Goal: Task Accomplishment & Management: Manage account settings

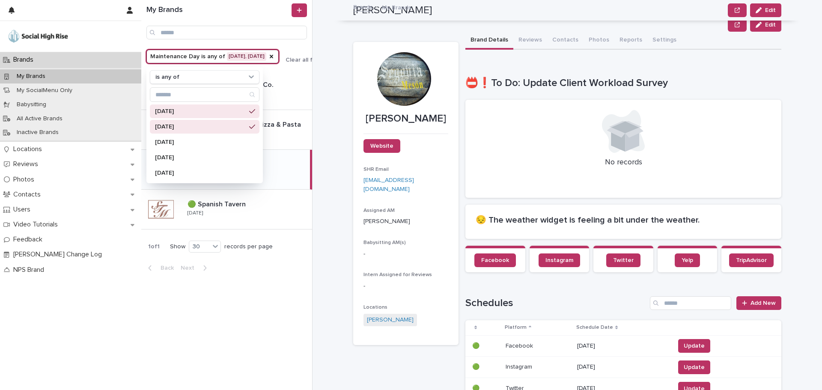
click at [164, 110] on p "[DATE]" at bounding box center [200, 111] width 91 height 6
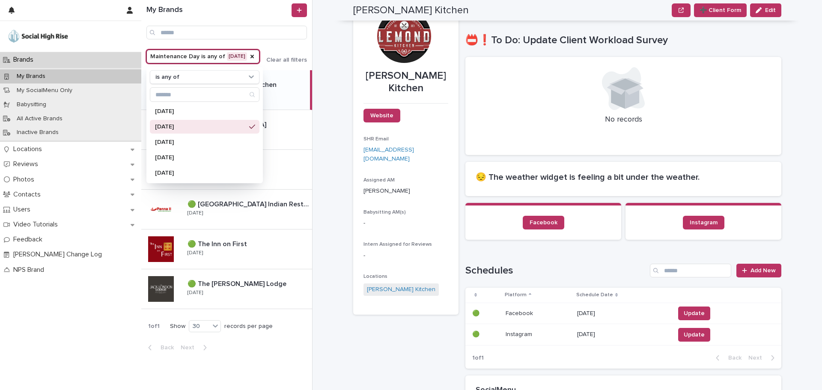
click at [336, 42] on div "**********" at bounding box center [572, 195] width 499 height 390
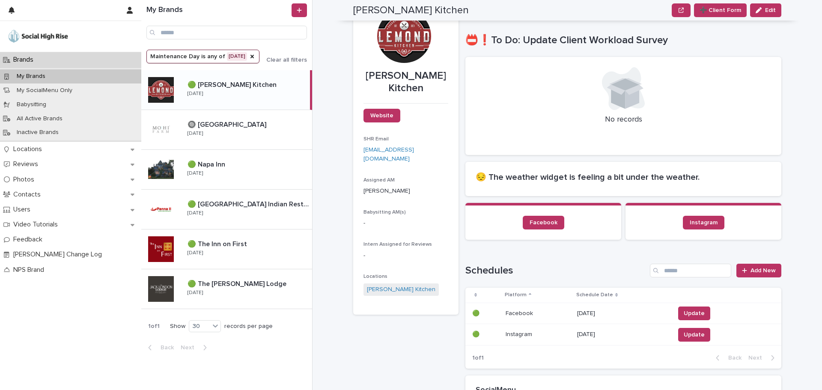
click at [541, 230] on section "Facebook" at bounding box center [543, 221] width 156 height 37
click at [540, 222] on span "Facebook" at bounding box center [544, 223] width 28 height 6
click at [533, 230] on section "Facebook" at bounding box center [543, 221] width 156 height 37
click at [533, 225] on span "Facebook" at bounding box center [544, 223] width 28 height 6
drag, startPoint x: 261, startPoint y: 192, endPoint x: 261, endPoint y: 182, distance: 10.7
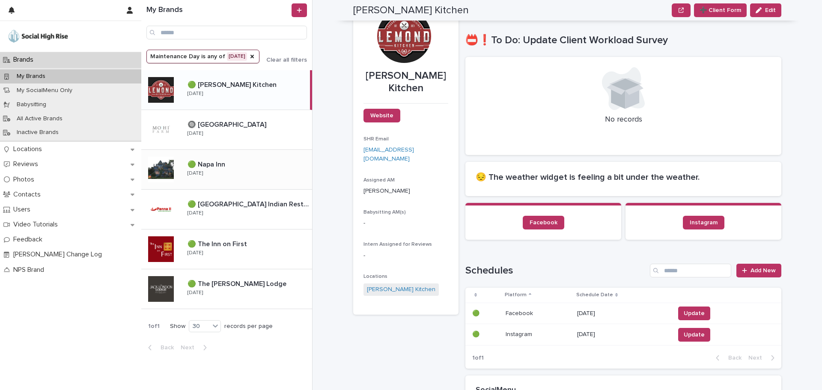
click at [261, 192] on div "🟢 [GEOGRAPHIC_DATA] Indian Restaurant 🟢 [GEOGRAPHIC_DATA] Indian Restaurant [DA…" at bounding box center [226, 210] width 171 height 40
click at [261, 182] on div "🟢 Napa Inn 🟢 [GEOGRAPHIC_DATA] [DATE]" at bounding box center [246, 169] width 131 height 25
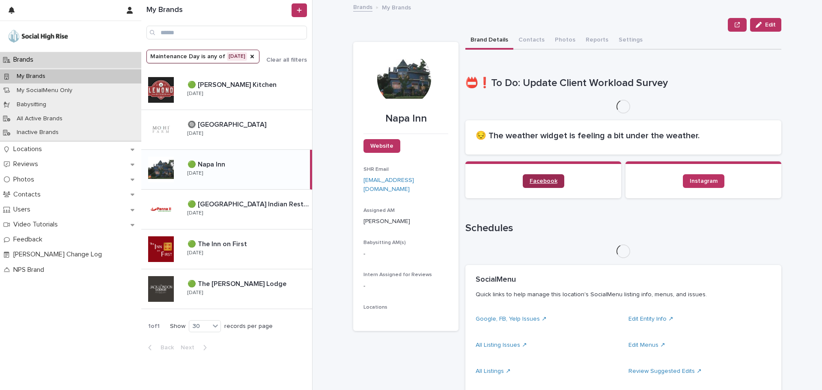
click at [547, 181] on span "Facebook" at bounding box center [544, 181] width 28 height 6
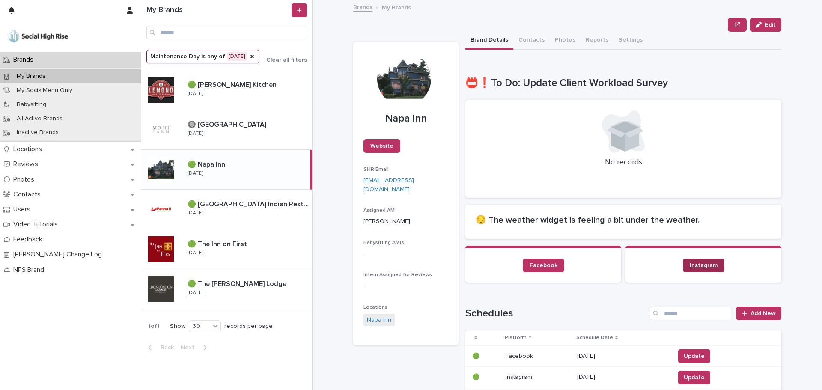
click at [700, 263] on span "Instagram" at bounding box center [704, 265] width 28 height 6
click at [251, 262] on div "🟢 The Inn on First 🟢 The Inn on First [DATE]" at bounding box center [226, 249] width 171 height 40
click at [269, 289] on div "🟢 The [PERSON_NAME] Lodge 🟢 The [PERSON_NAME][GEOGRAPHIC_DATA] [DATE]" at bounding box center [246, 289] width 131 height 25
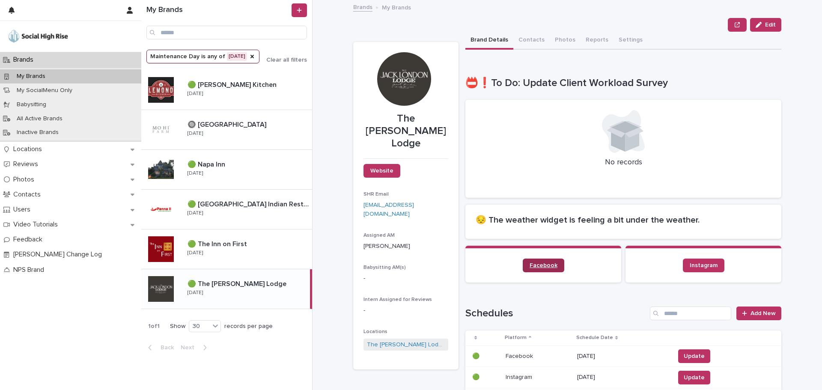
click at [531, 261] on link "Facebook" at bounding box center [544, 266] width 42 height 14
click at [271, 219] on div "🟢 [GEOGRAPHIC_DATA] Indian Restaurant 🟢 [GEOGRAPHIC_DATA] Indian Restaurant [DA…" at bounding box center [246, 209] width 131 height 25
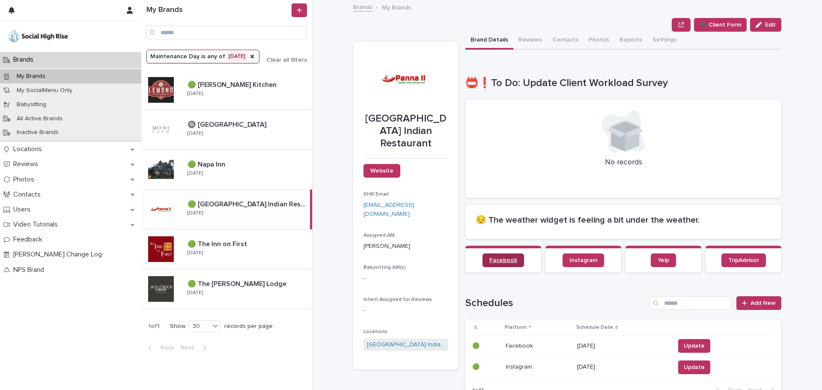
click at [499, 256] on link "Facebook" at bounding box center [504, 260] width 42 height 14
click at [658, 265] on link "Yelp" at bounding box center [663, 260] width 25 height 14
click at [741, 264] on link "TripAdvisor" at bounding box center [743, 260] width 45 height 14
click at [515, 42] on button "Reviews" at bounding box center [530, 41] width 34 height 18
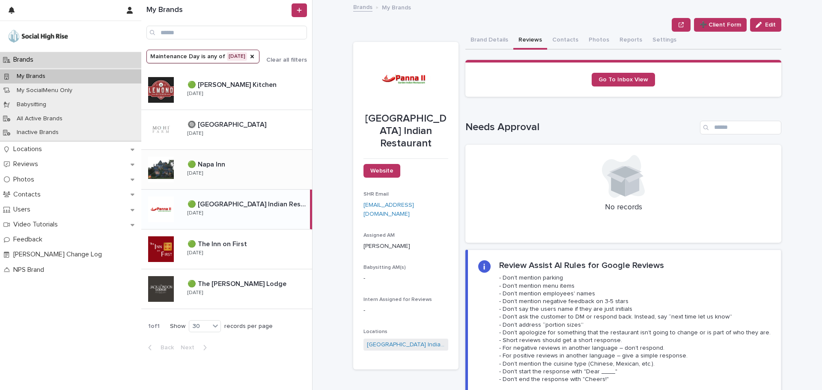
click at [476, 38] on button "Brand Details" at bounding box center [489, 41] width 48 height 18
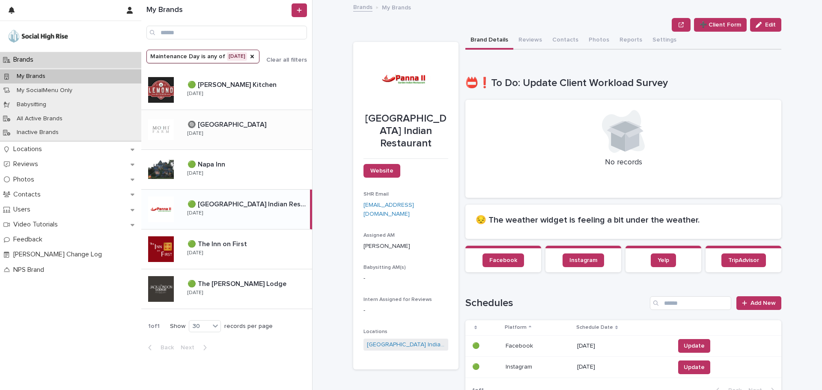
click at [252, 128] on p at bounding box center [248, 125] width 121 height 8
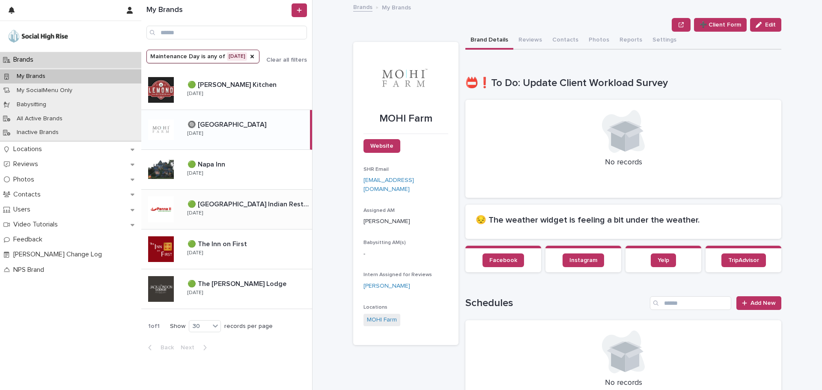
click at [277, 203] on p "🟢 [GEOGRAPHIC_DATA] Indian Restaurant" at bounding box center [249, 204] width 123 height 10
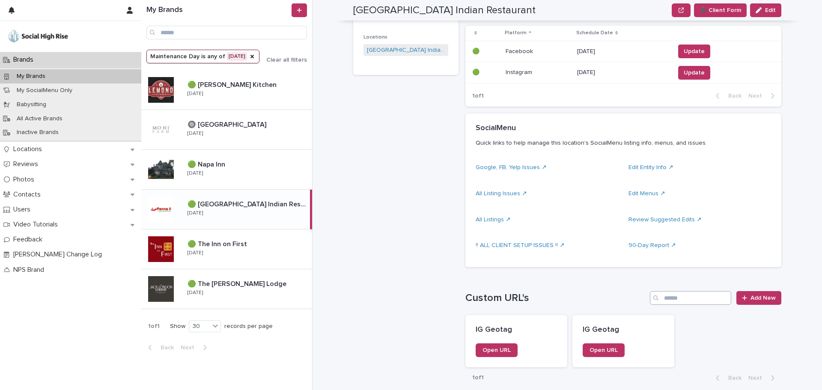
scroll to position [300, 0]
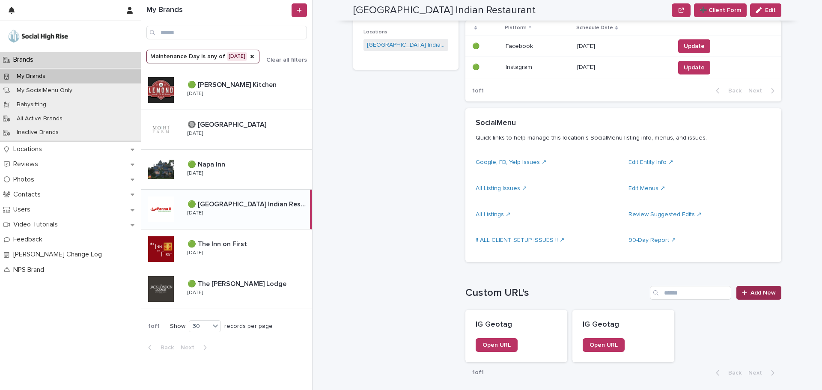
click at [757, 299] on link "Add New" at bounding box center [758, 293] width 45 height 14
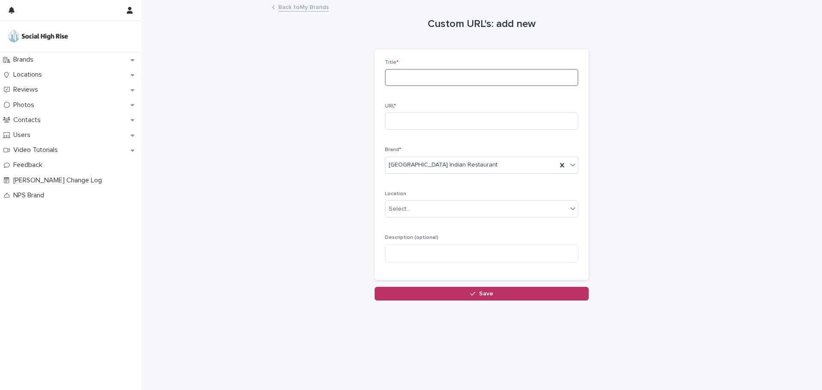
click at [443, 76] on input at bounding box center [482, 77] width 194 height 17
type input "**********"
click at [450, 128] on input at bounding box center [482, 121] width 194 height 17
paste input "**********"
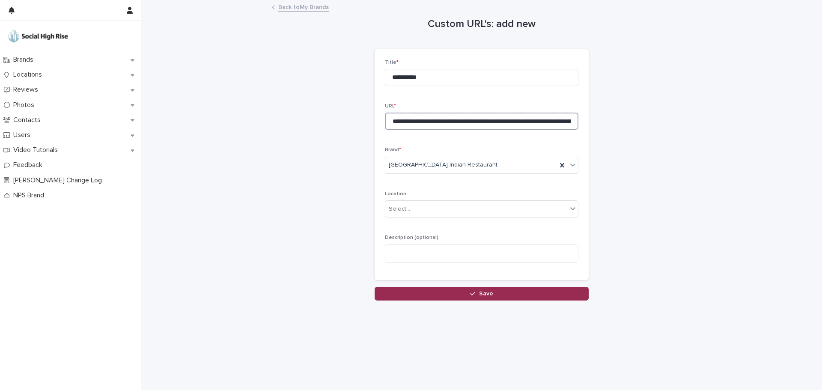
scroll to position [0, 1171]
type input "**********"
click at [495, 299] on button "Save" at bounding box center [482, 294] width 214 height 14
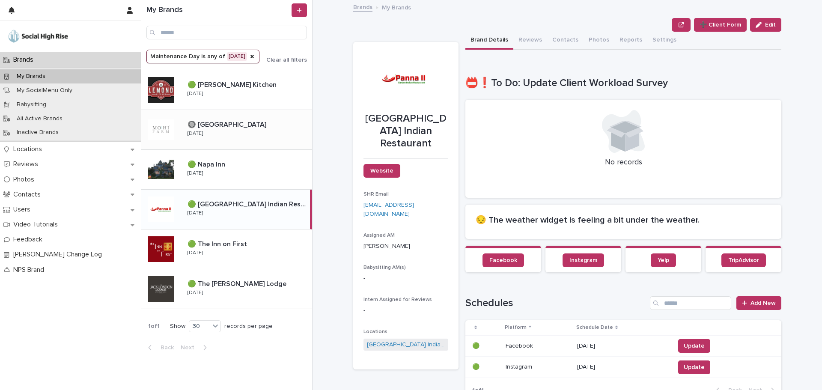
drag, startPoint x: 269, startPoint y: 125, endPoint x: 302, endPoint y: 146, distance: 38.3
click at [269, 125] on p at bounding box center [248, 125] width 121 height 8
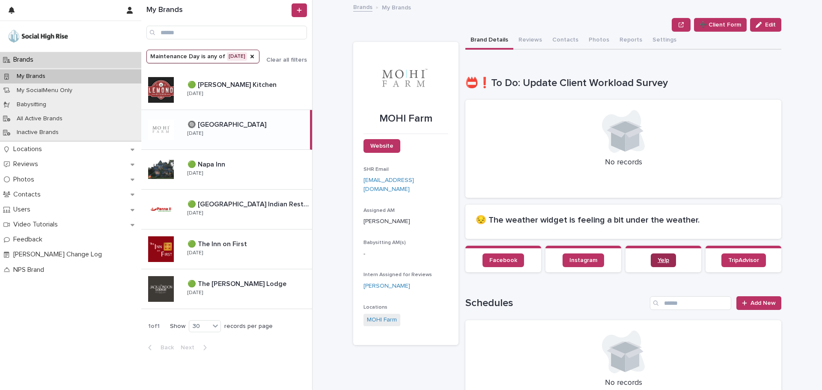
click at [670, 259] on link "Yelp" at bounding box center [663, 260] width 25 height 14
click at [741, 263] on span "TripAdvisor" at bounding box center [743, 260] width 31 height 6
click at [526, 35] on button "Reviews" at bounding box center [530, 41] width 34 height 18
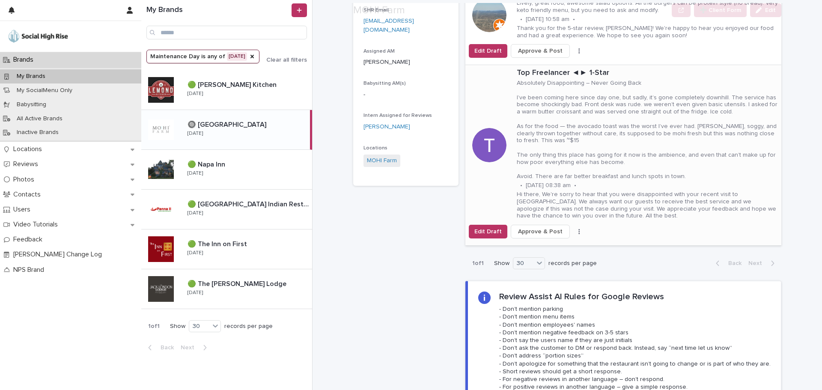
scroll to position [171, 0]
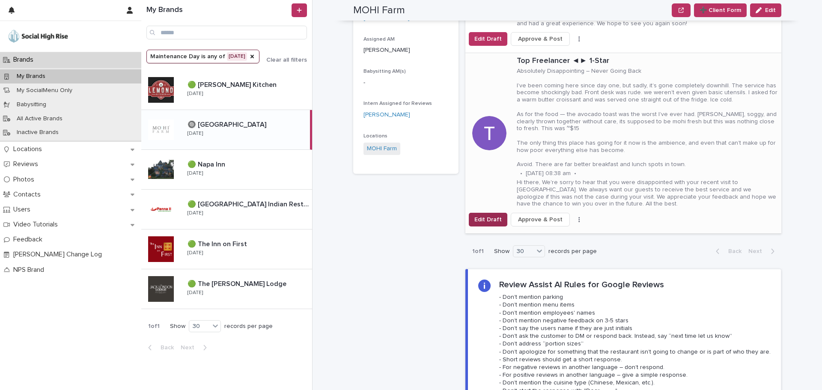
click at [489, 213] on button "Edit Draft" at bounding box center [488, 220] width 39 height 14
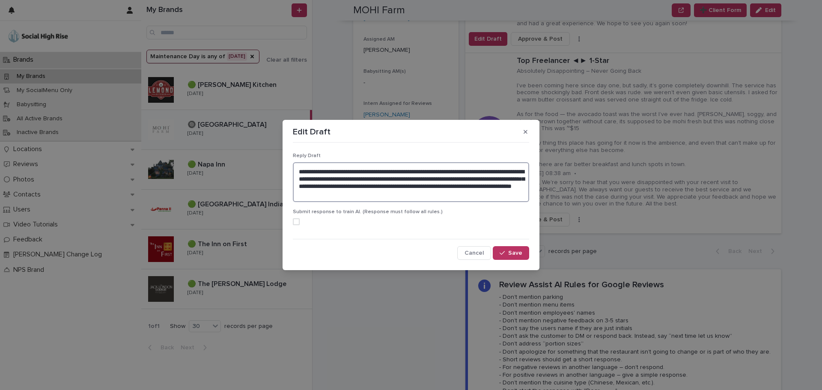
drag, startPoint x: 464, startPoint y: 196, endPoint x: 204, endPoint y: 154, distance: 263.3
click at [204, 154] on div "**********" at bounding box center [411, 195] width 822 height 390
paste textarea "**********"
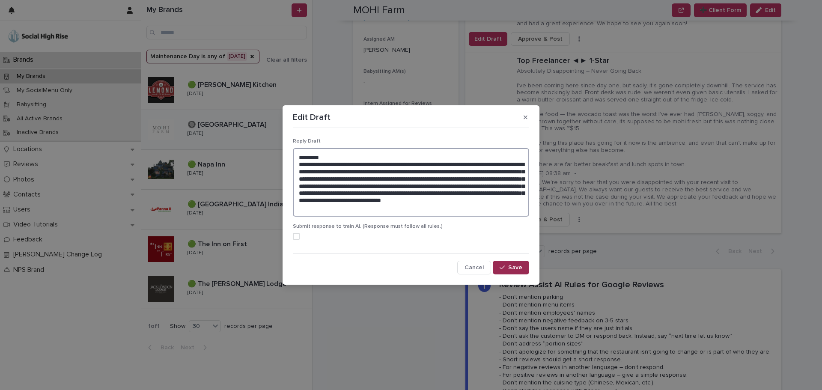
type textarea "**********"
click at [521, 270] on span "Save" at bounding box center [515, 268] width 14 height 6
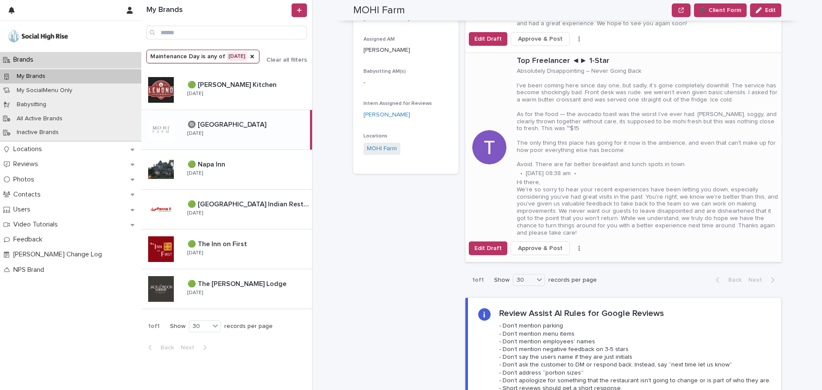
click at [520, 244] on span "Approve & Post" at bounding box center [540, 248] width 45 height 9
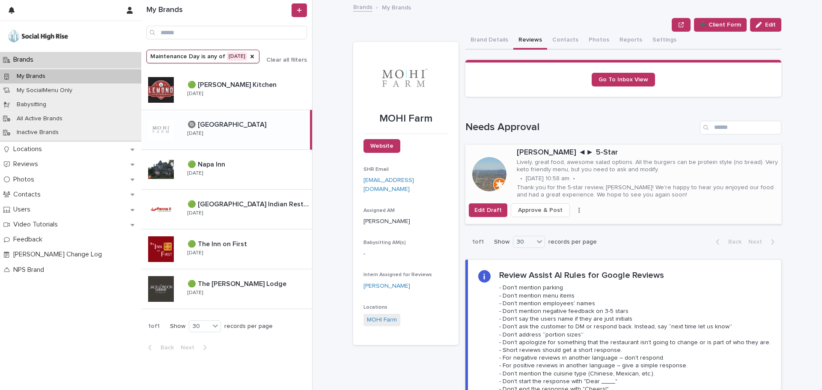
scroll to position [43, 0]
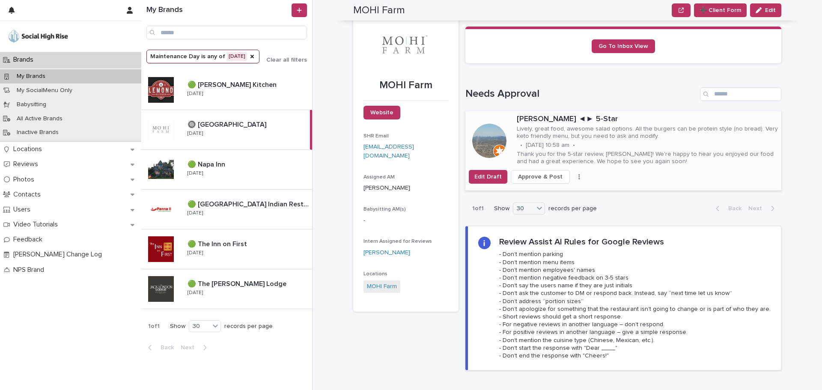
click at [518, 173] on span "Approve & Post" at bounding box center [540, 177] width 45 height 9
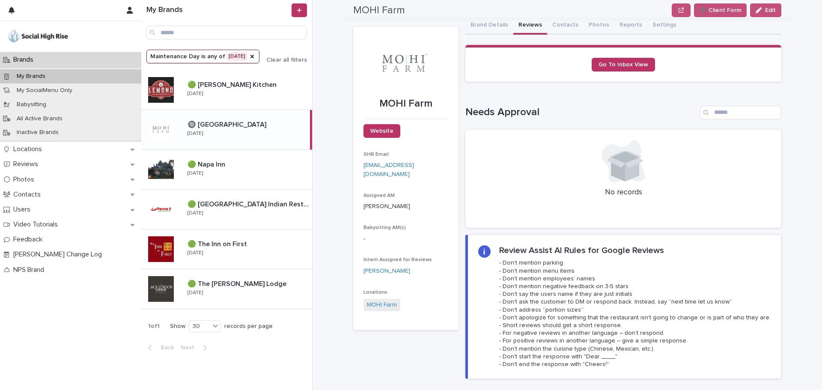
scroll to position [0, 0]
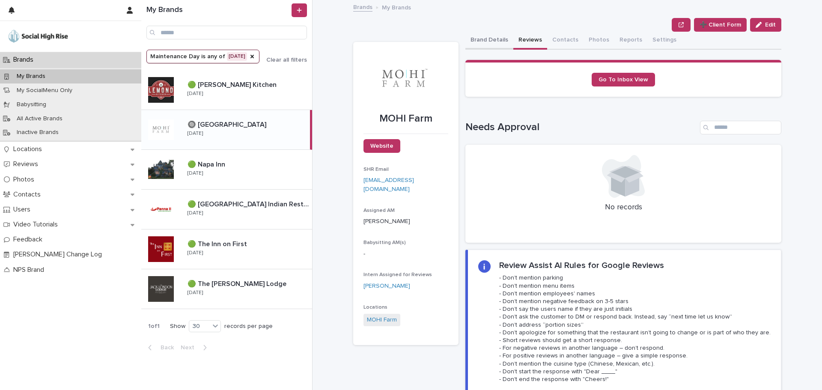
click at [492, 36] on button "Brand Details" at bounding box center [489, 41] width 48 height 18
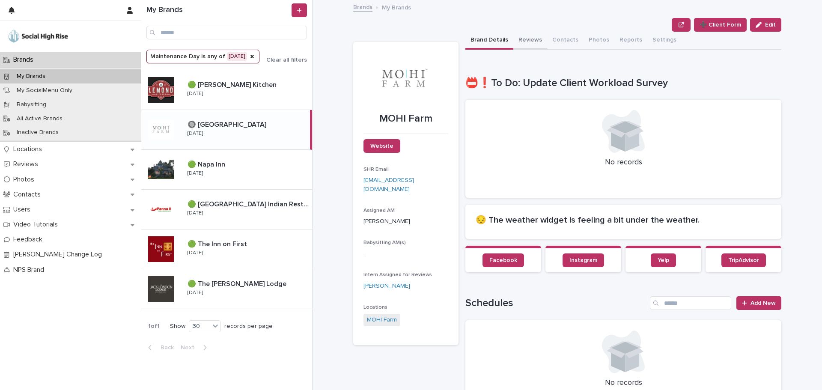
click at [530, 40] on button "Reviews" at bounding box center [530, 41] width 34 height 18
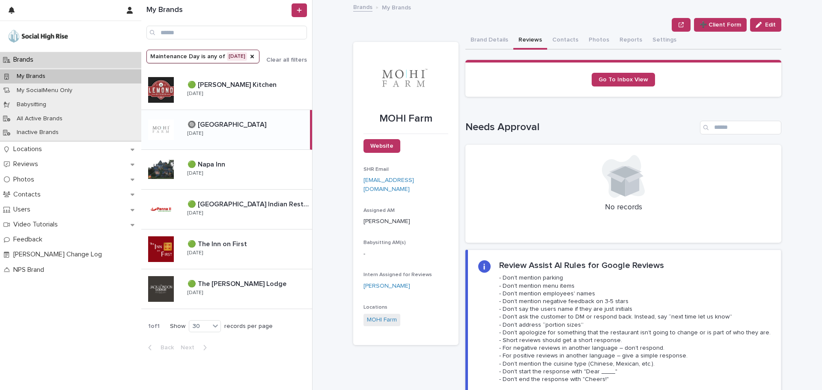
click at [497, 37] on button "Brand Details" at bounding box center [489, 41] width 48 height 18
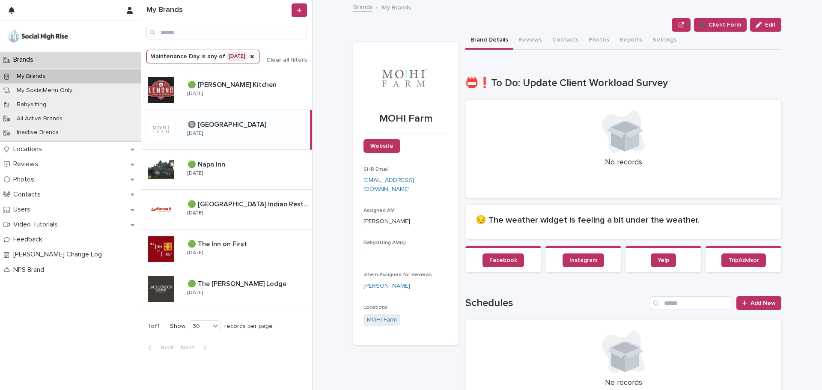
drag, startPoint x: 256, startPoint y: 89, endPoint x: 209, endPoint y: 1, distance: 100.6
click at [256, 90] on div "🟢 [PERSON_NAME] Kitchen 🟢 [PERSON_NAME] Kitchen [DATE]" at bounding box center [246, 89] width 131 height 25
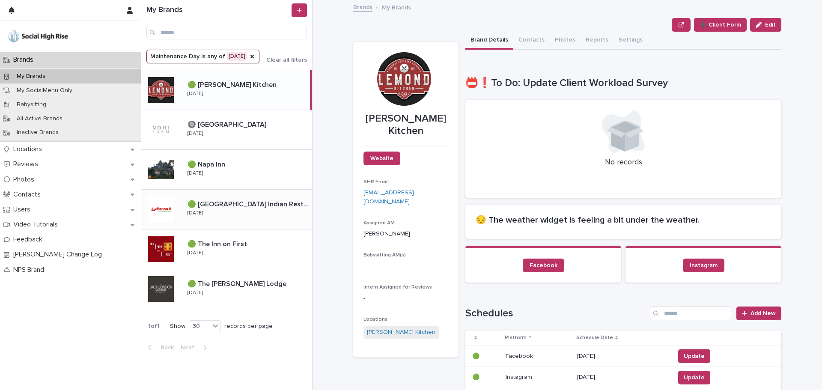
click at [265, 206] on p "🟢 [GEOGRAPHIC_DATA] Indian Restaurant" at bounding box center [249, 204] width 123 height 10
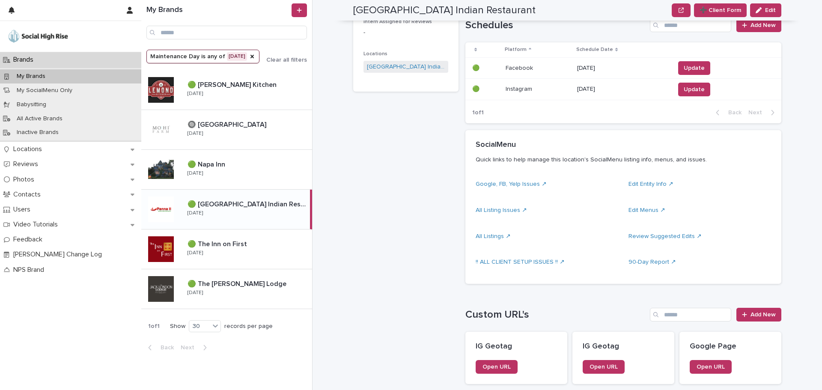
scroll to position [394, 0]
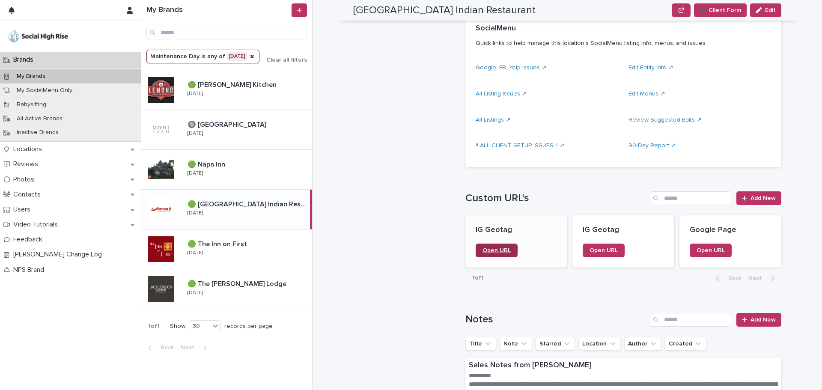
click at [506, 252] on span "Open URL" at bounding box center [497, 250] width 28 height 6
click at [614, 253] on link "Open URL" at bounding box center [604, 251] width 42 height 14
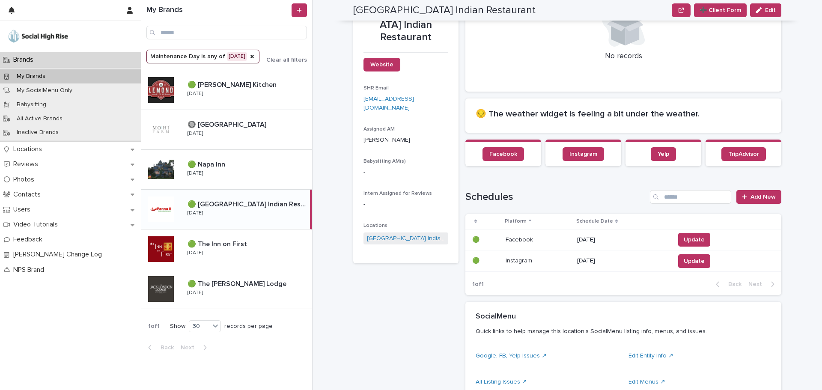
scroll to position [95, 0]
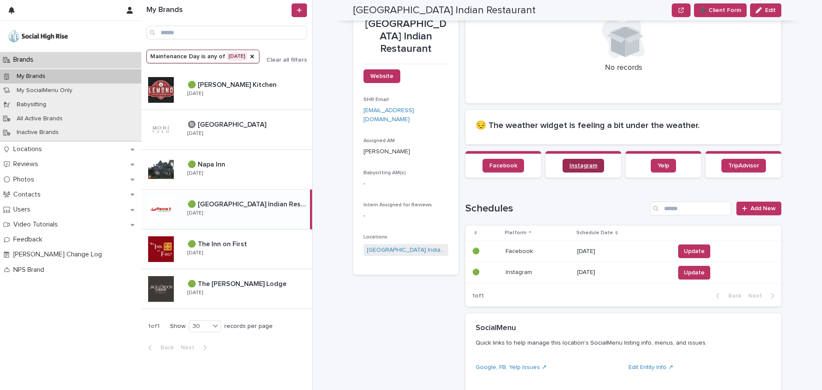
click at [566, 167] on link "Instagram" at bounding box center [584, 166] width 42 height 14
click at [691, 249] on span "Update" at bounding box center [694, 251] width 21 height 9
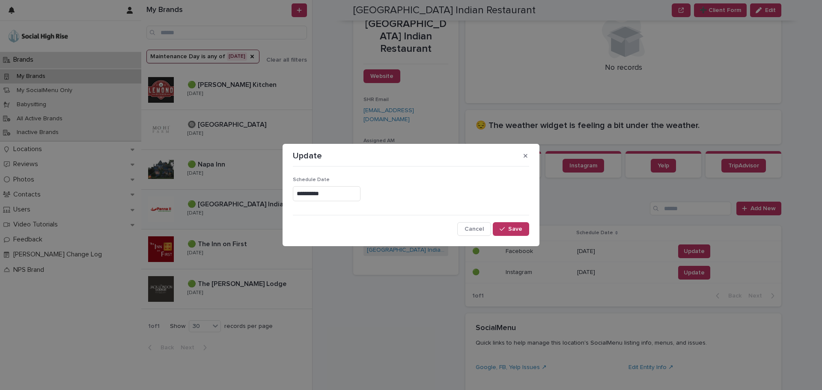
click at [365, 185] on div "**********" at bounding box center [411, 192] width 236 height 31
click at [354, 192] on input "**********" at bounding box center [327, 193] width 68 height 15
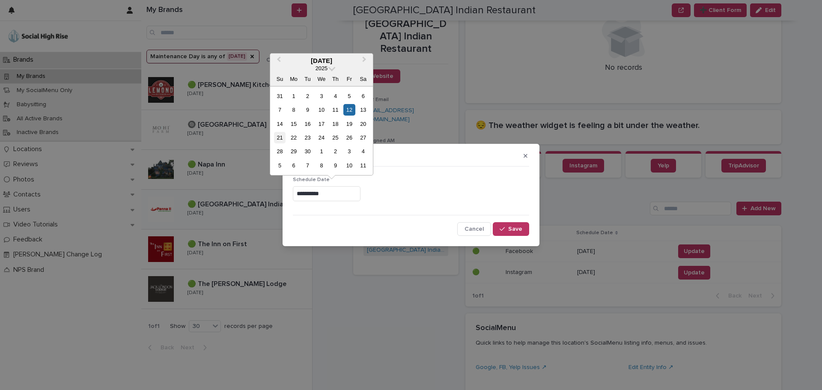
click at [277, 134] on div "21" at bounding box center [280, 138] width 12 height 12
type input "**********"
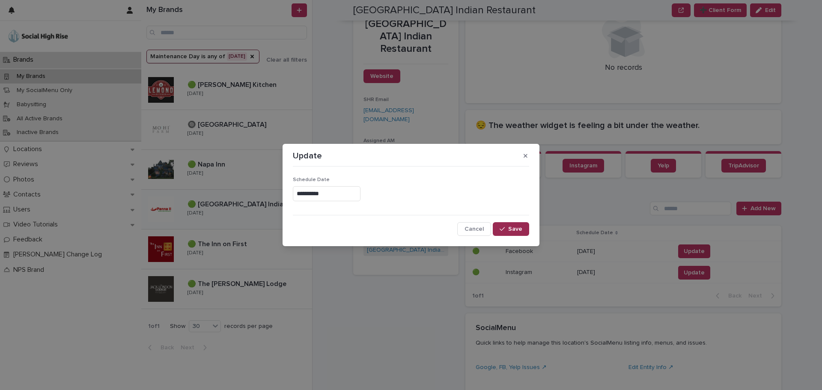
click at [520, 229] on span "Save" at bounding box center [515, 229] width 14 height 6
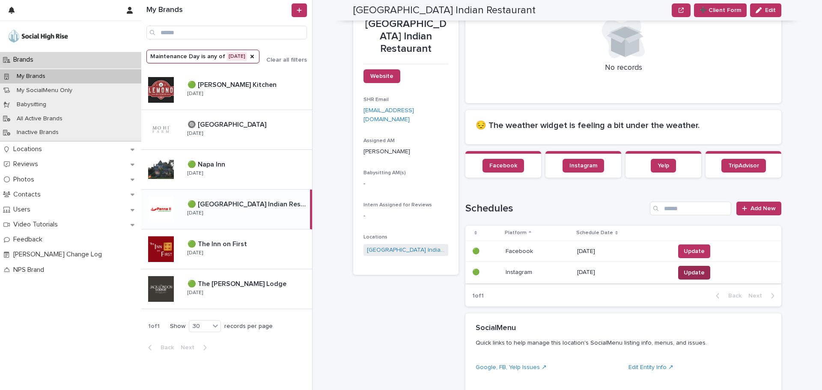
click at [697, 270] on span "Update" at bounding box center [694, 272] width 21 height 9
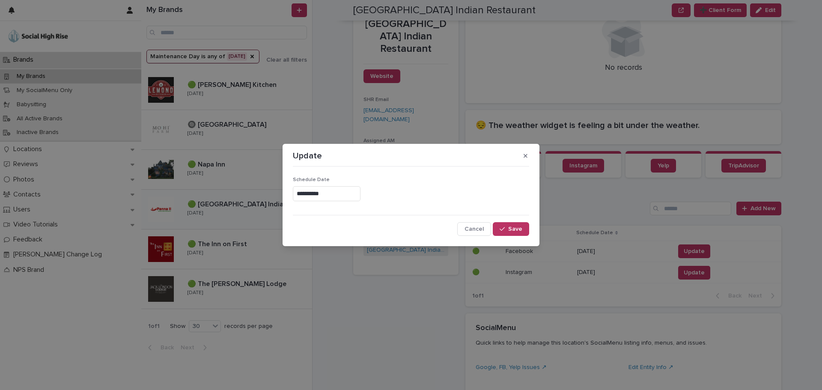
click at [305, 196] on input "**********" at bounding box center [327, 193] width 68 height 15
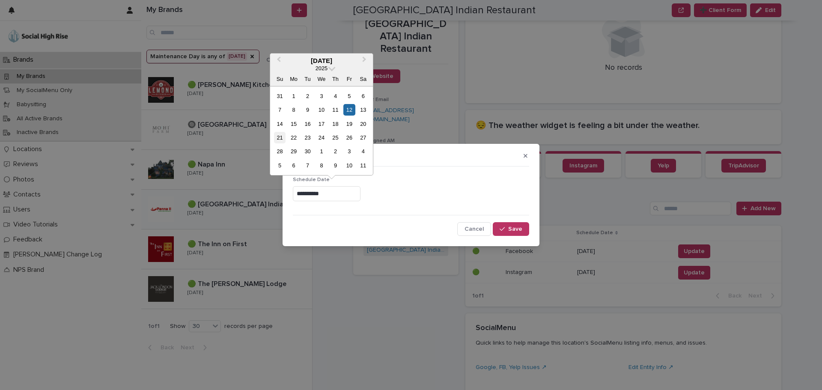
click at [274, 139] on div "21" at bounding box center [280, 138] width 12 height 12
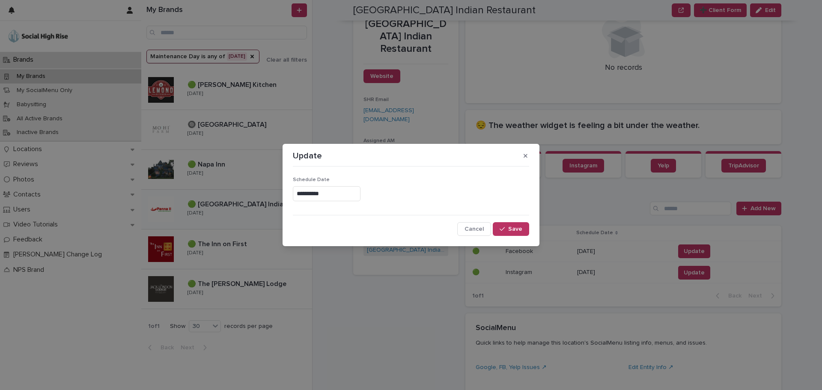
type input "**********"
click at [508, 230] on div "button" at bounding box center [504, 229] width 9 height 6
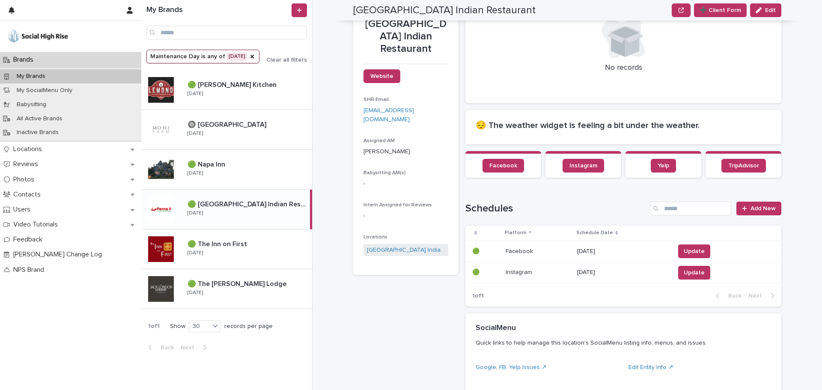
drag, startPoint x: 286, startPoint y: 184, endPoint x: 398, endPoint y: 307, distance: 165.8
click at [286, 184] on div "🟢 Napa Inn 🟢 [GEOGRAPHIC_DATA] [DATE]" at bounding box center [226, 170] width 171 height 40
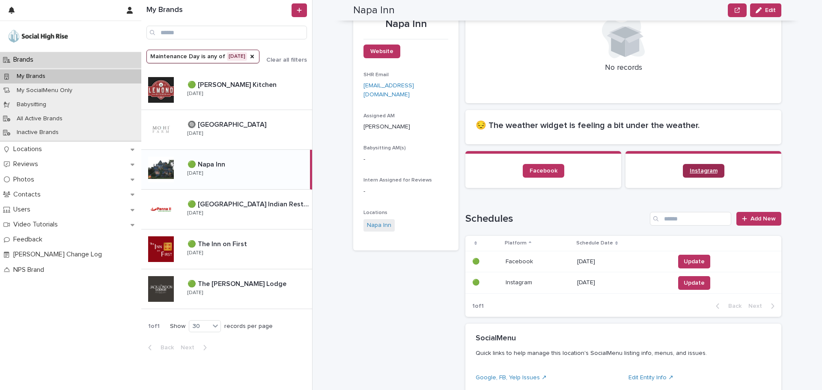
click at [703, 170] on span "Instagram" at bounding box center [704, 171] width 28 height 6
